Goal: Transaction & Acquisition: Book appointment/travel/reservation

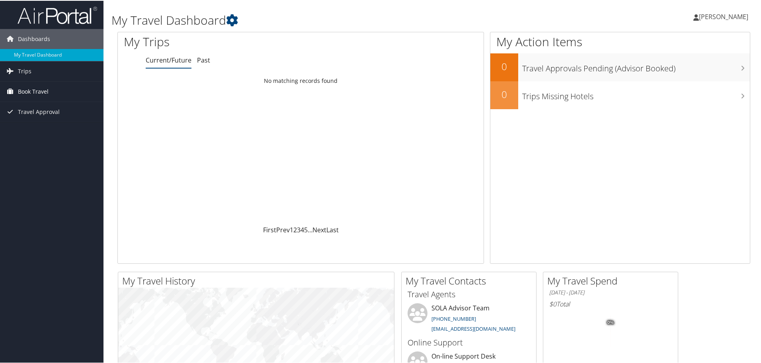
click at [45, 89] on span "Book Travel" at bounding box center [33, 91] width 31 height 20
click at [49, 121] on link "Book/Manage Online Trips" at bounding box center [52, 119] width 104 height 12
